Goal: Task Accomplishment & Management: Manage account settings

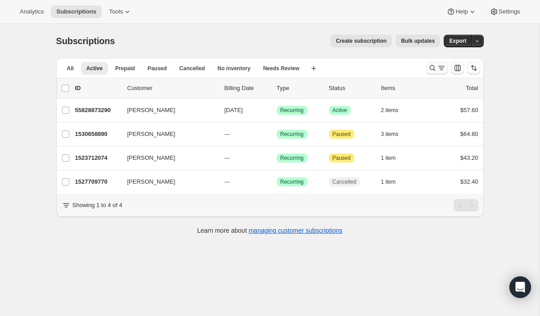
click at [437, 70] on icon "Search and filter results" at bounding box center [441, 67] width 9 height 9
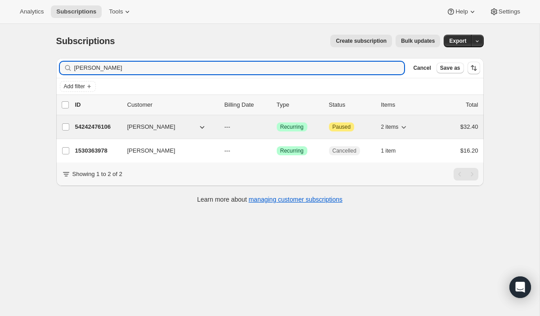
type input "[PERSON_NAME]"
click at [100, 126] on p "54242476106" at bounding box center [97, 126] width 45 height 9
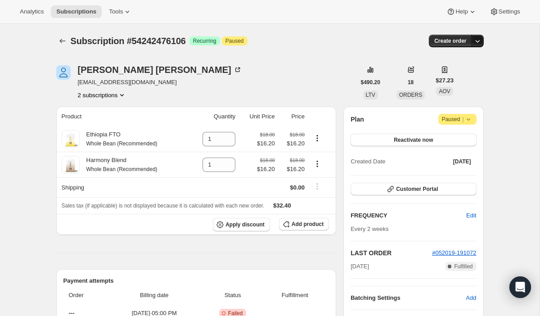
click at [476, 40] on icon "button" at bounding box center [477, 40] width 9 height 9
click at [295, 74] on div "[PERSON_NAME] [EMAIL_ADDRESS][DOMAIN_NAME] 2 subscriptions" at bounding box center [205, 82] width 299 height 34
click at [119, 95] on button "2 subscriptions" at bounding box center [102, 94] width 49 height 9
click at [206, 89] on div "[PERSON_NAME] [EMAIL_ADDRESS][DOMAIN_NAME] 2 subscriptions" at bounding box center [205, 82] width 299 height 34
click at [237, 69] on icon at bounding box center [238, 68] width 3 height 3
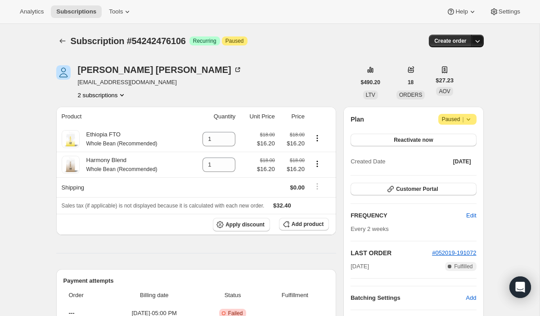
click at [481, 42] on icon "button" at bounding box center [477, 40] width 9 height 9
click at [290, 69] on div "[PERSON_NAME] [EMAIL_ADDRESS][DOMAIN_NAME] 2 subscriptions" at bounding box center [205, 82] width 299 height 34
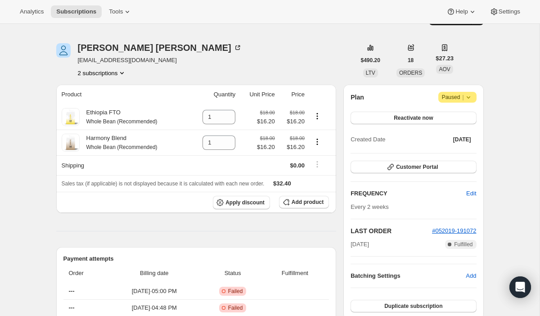
scroll to position [18, 0]
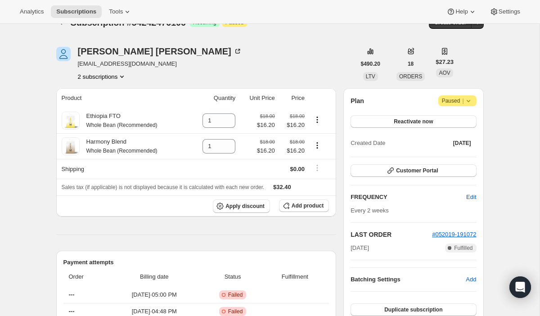
click at [471, 99] on icon at bounding box center [468, 100] width 9 height 9
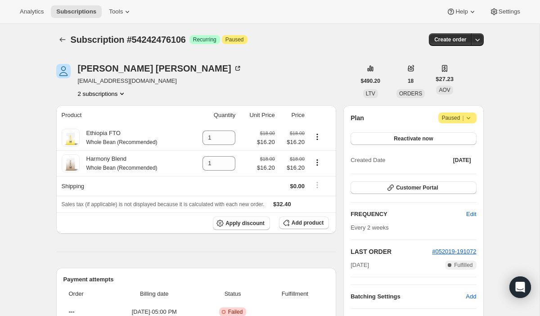
scroll to position [0, 0]
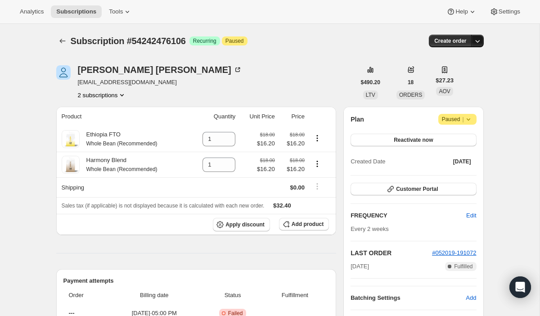
click at [477, 38] on icon "button" at bounding box center [477, 40] width 9 height 9
click at [457, 57] on span "Bill subscription order now" at bounding box center [434, 59] width 68 height 7
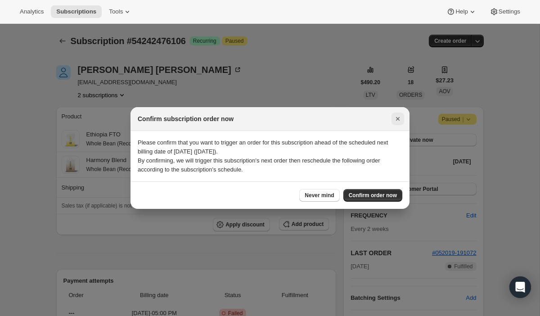
click at [400, 116] on icon "Close" at bounding box center [397, 118] width 9 height 9
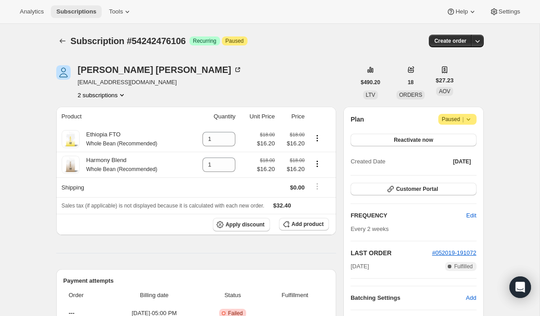
click at [94, 13] on span "Subscriptions" at bounding box center [76, 11] width 40 height 7
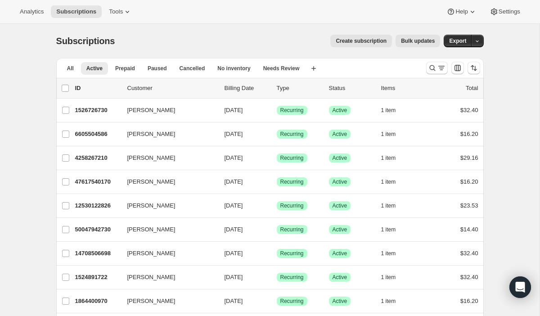
click at [376, 44] on span "Create subscription" at bounding box center [361, 40] width 51 height 7
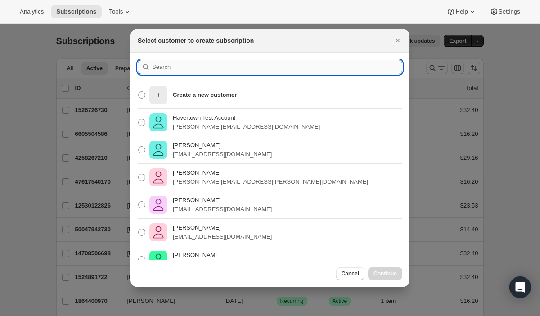
click at [206, 68] on input ":r71:" at bounding box center [277, 67] width 250 height 14
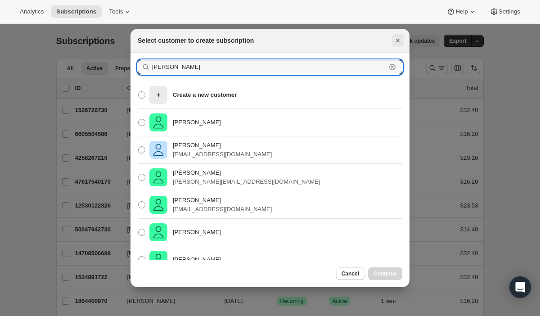
type input "[PERSON_NAME]"
click at [397, 40] on icon "Close" at bounding box center [397, 40] width 9 height 9
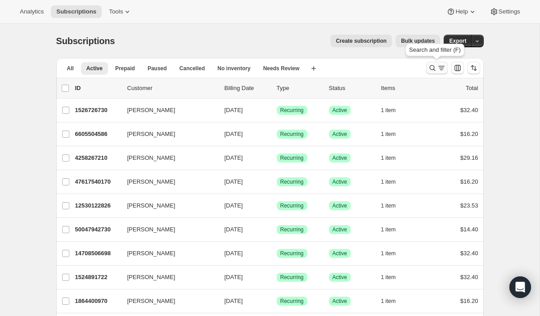
click at [436, 67] on icon "Search and filter results" at bounding box center [432, 67] width 9 height 9
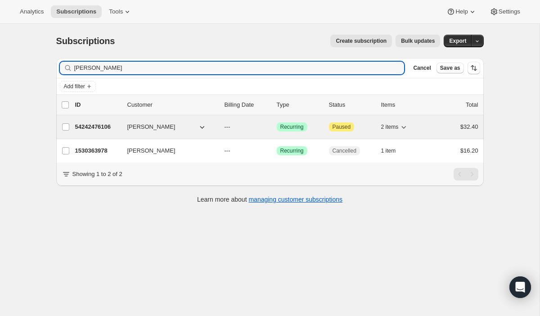
type input "[PERSON_NAME]"
click at [100, 125] on p "54242476106" at bounding box center [97, 126] width 45 height 9
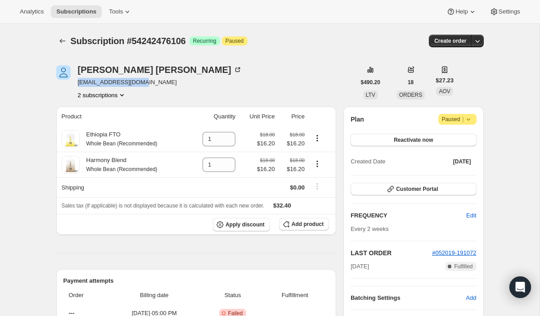
drag, startPoint x: 148, startPoint y: 85, endPoint x: 76, endPoint y: 81, distance: 72.1
click at [76, 80] on div "[PERSON_NAME] [EMAIL_ADDRESS][DOMAIN_NAME] 2 subscriptions" at bounding box center [205, 82] width 299 height 34
copy span "[EMAIL_ADDRESS][DOMAIN_NAME]"
click at [92, 4] on div "Analytics Subscriptions Tools Help Settings" at bounding box center [270, 12] width 540 height 24
click at [91, 9] on span "Subscriptions" at bounding box center [76, 11] width 40 height 7
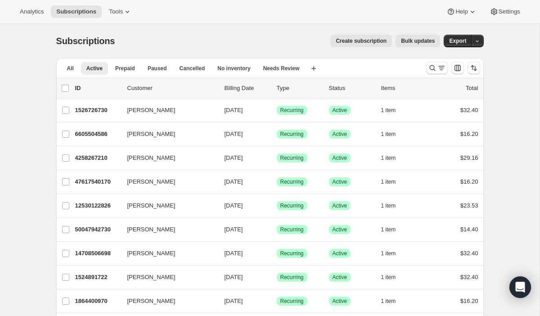
click at [372, 37] on button "Create subscription" at bounding box center [361, 41] width 62 height 13
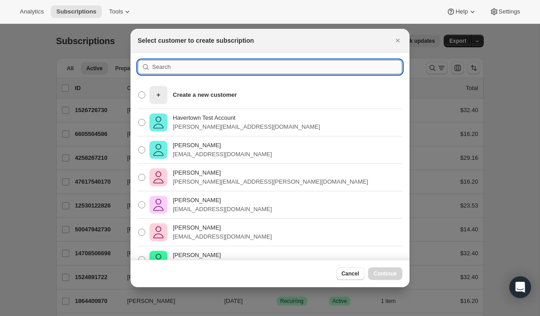
click at [343, 69] on input ":rl4:" at bounding box center [277, 67] width 250 height 14
paste input "[EMAIL_ADDRESS][DOMAIN_NAME]"
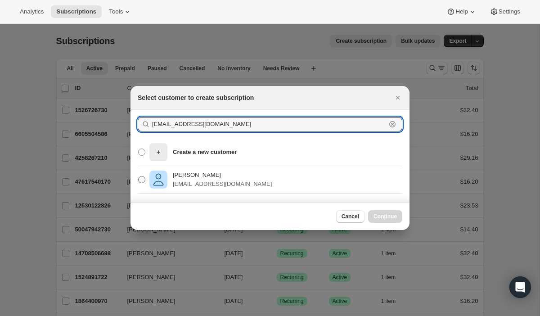
type input "[EMAIL_ADDRESS][DOMAIN_NAME]"
click at [175, 182] on p "[EMAIL_ADDRESS][DOMAIN_NAME]" at bounding box center [222, 183] width 99 height 9
click at [139, 176] on input "[PERSON_NAME] [EMAIL_ADDRESS][DOMAIN_NAME]" at bounding box center [138, 176] width 0 height 0
radio input "true"
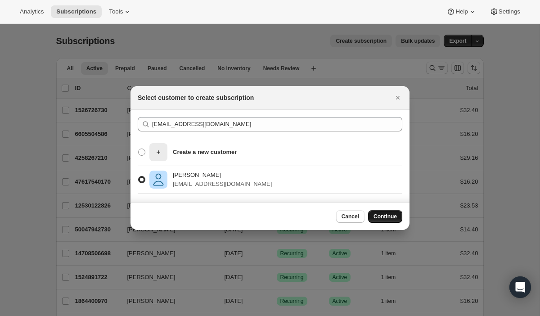
click at [382, 215] on span "Continue" at bounding box center [384, 216] width 23 height 7
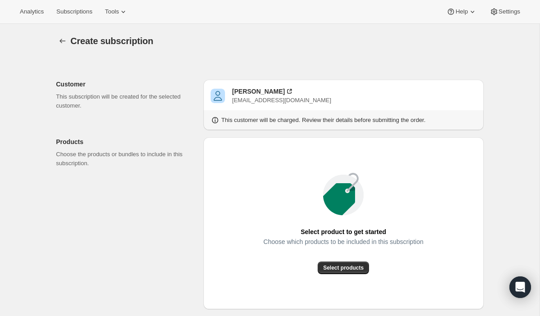
scroll to position [94, 0]
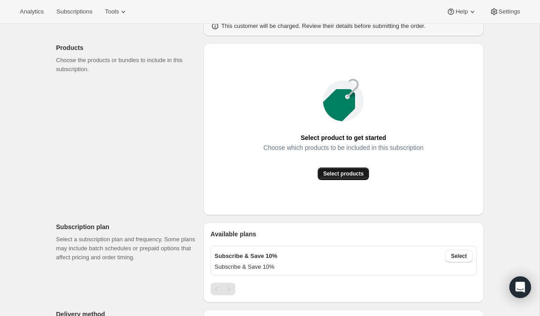
click at [343, 171] on span "Select products" at bounding box center [343, 173] width 40 height 7
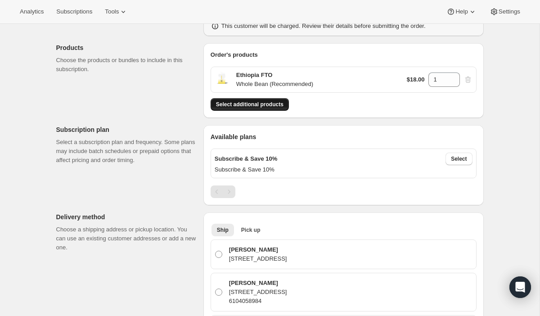
click at [267, 104] on span "Select additional products" at bounding box center [249, 104] width 67 height 7
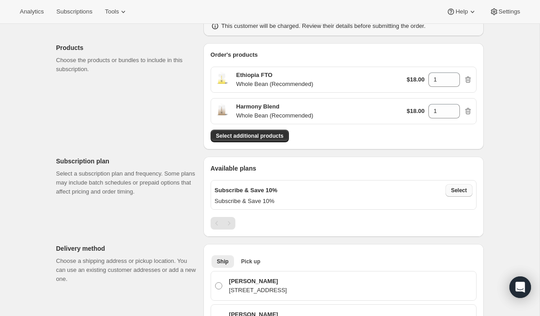
click at [462, 189] on span "Select" at bounding box center [459, 190] width 16 height 7
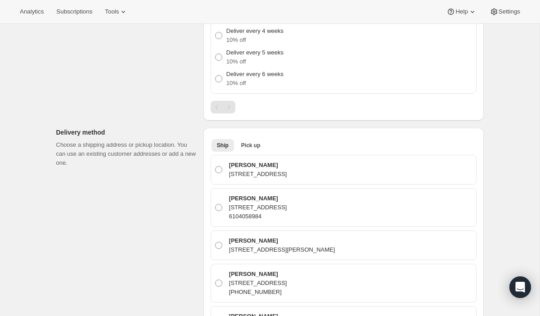
scroll to position [366, 0]
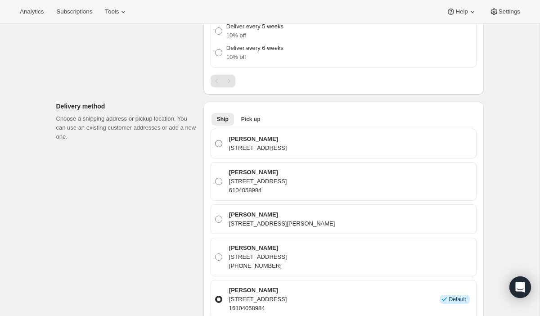
click at [220, 141] on span at bounding box center [218, 143] width 7 height 7
click at [215, 140] on input "[PERSON_NAME] [STREET_ADDRESS]" at bounding box center [215, 140] width 0 height 0
radio input "true"
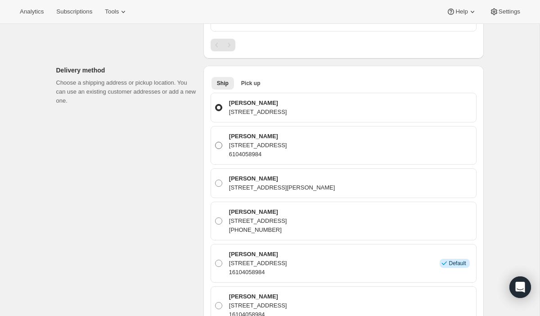
scroll to position [423, 0]
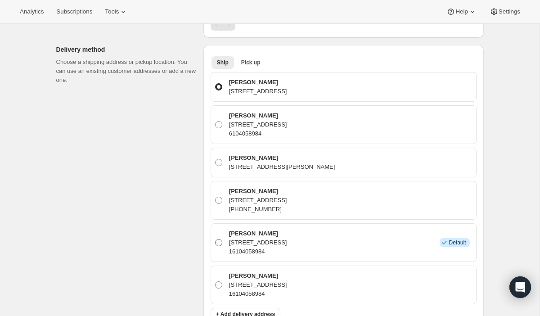
click at [220, 240] on span at bounding box center [218, 242] width 7 height 7
click at [215, 239] on input "[PERSON_NAME] [STREET_ADDRESS] 16104058984 Info Default" at bounding box center [215, 239] width 0 height 0
radio input "true"
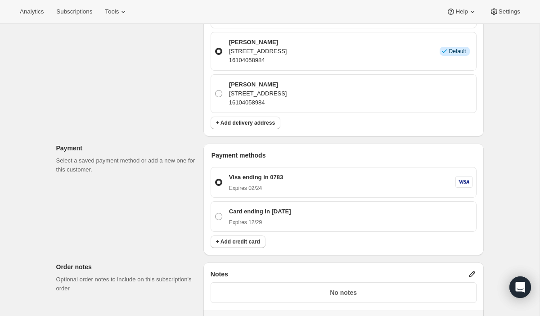
scroll to position [618, 0]
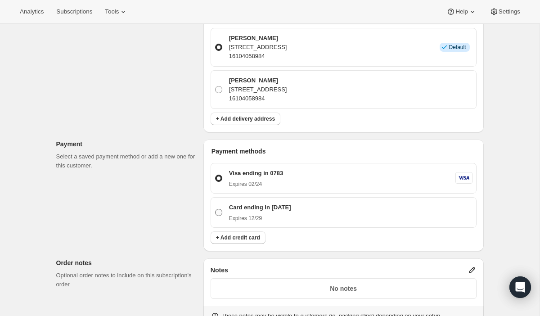
click at [216, 210] on span at bounding box center [218, 212] width 7 height 7
click at [215, 209] on input "Card ending in [DATE] Expires 12/29" at bounding box center [215, 209] width 0 height 0
radio input "true"
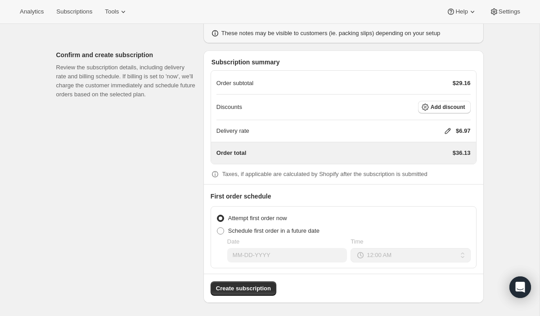
scroll to position [900, 0]
click at [253, 285] on span "Create subscription" at bounding box center [243, 288] width 55 height 9
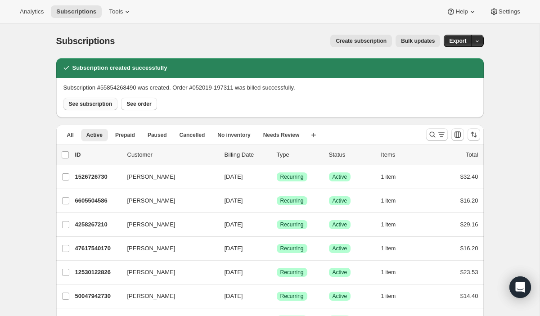
click at [102, 103] on span "See subscription" at bounding box center [91, 103] width 44 height 7
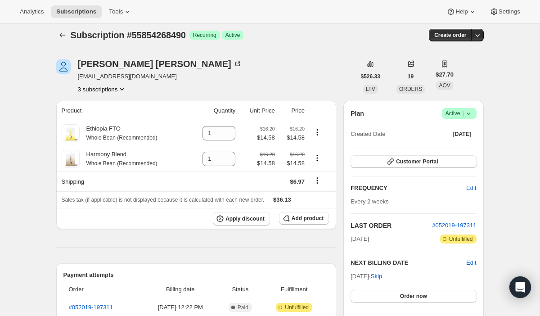
scroll to position [6, 0]
click at [120, 90] on button "3 subscriptions" at bounding box center [102, 88] width 49 height 9
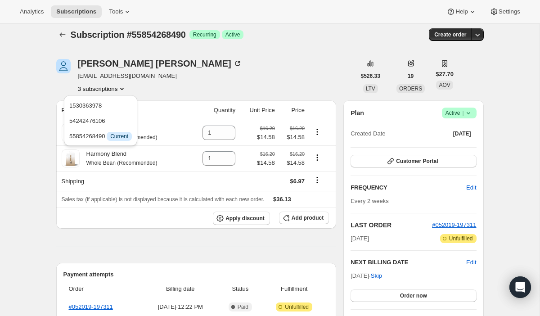
click at [216, 91] on div "[PERSON_NAME] [EMAIL_ADDRESS][DOMAIN_NAME] 3 subscriptions" at bounding box center [205, 76] width 299 height 34
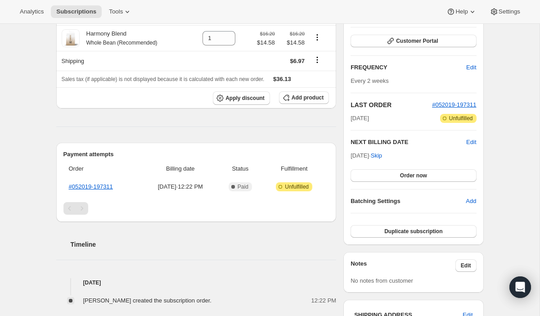
scroll to position [125, 0]
